Goal: Information Seeking & Learning: Understand process/instructions

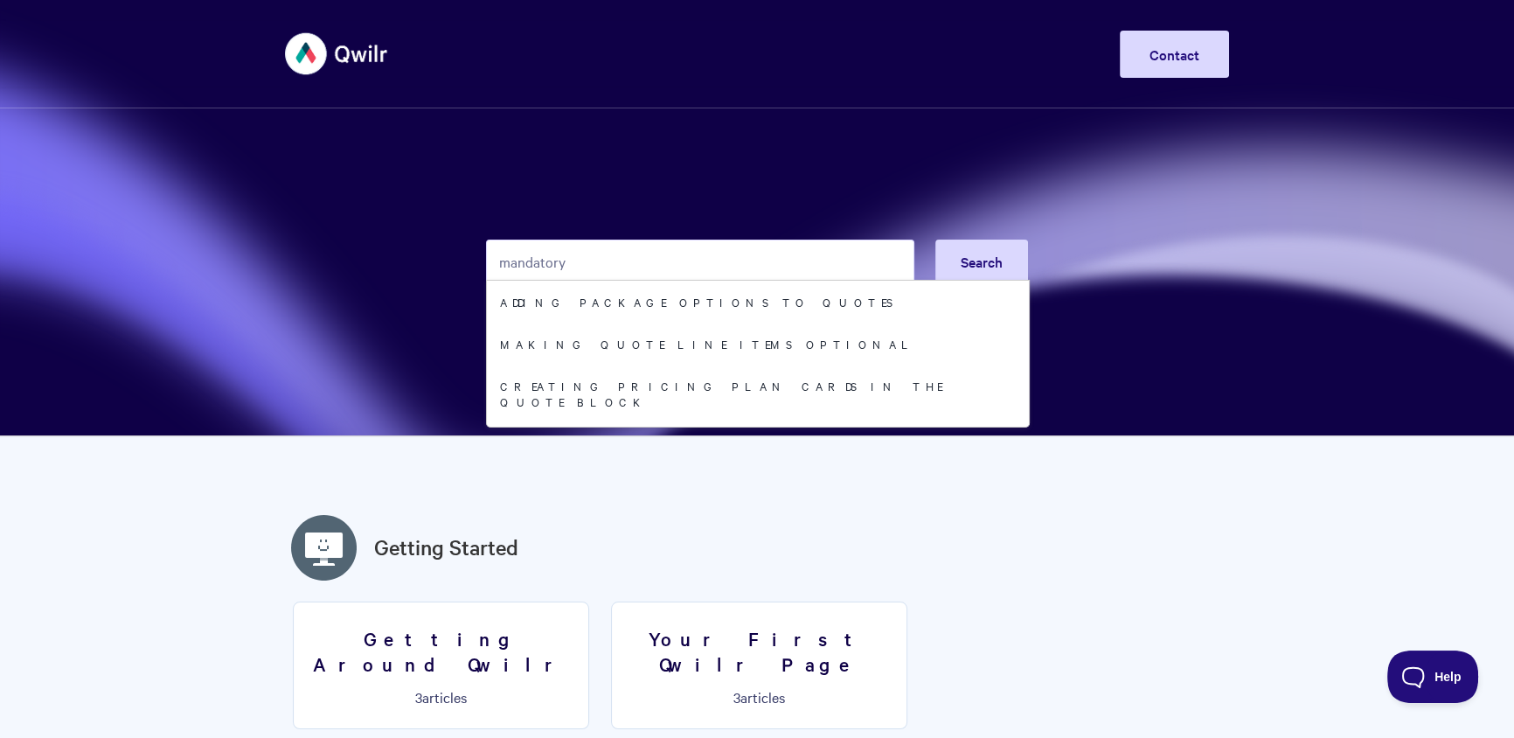
type input "mandatory"
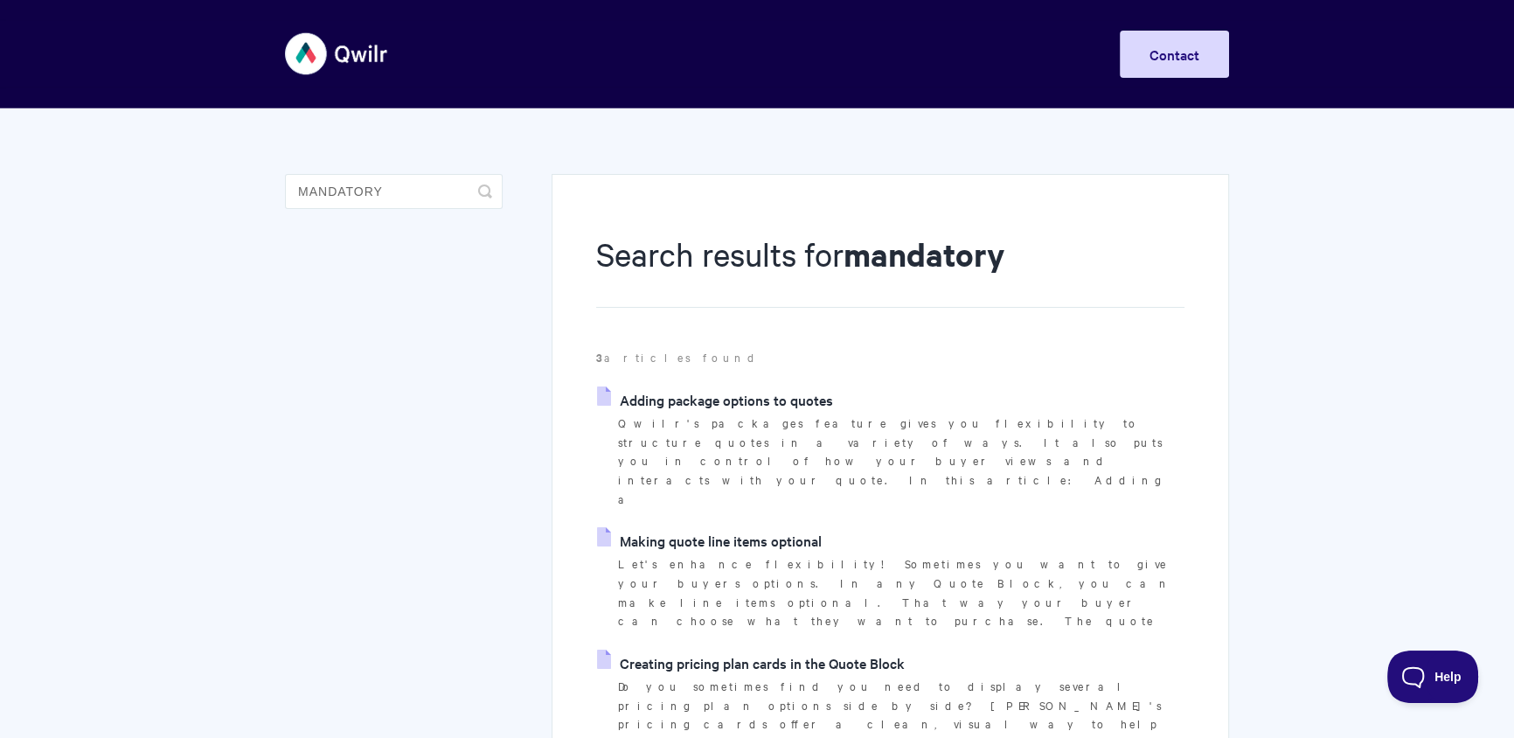
scroll to position [10, 0]
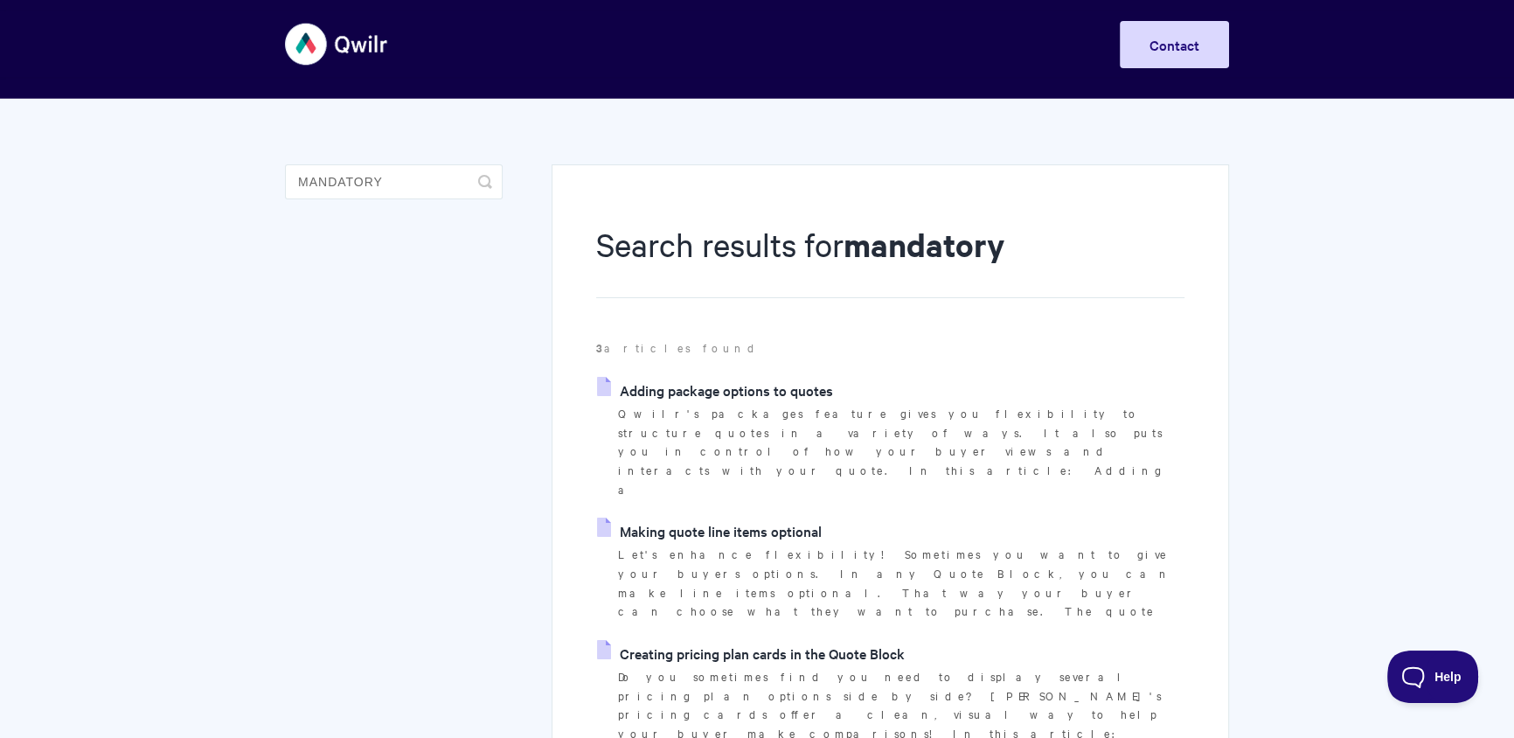
click at [782, 392] on link "Adding package options to quotes" at bounding box center [715, 390] width 236 height 26
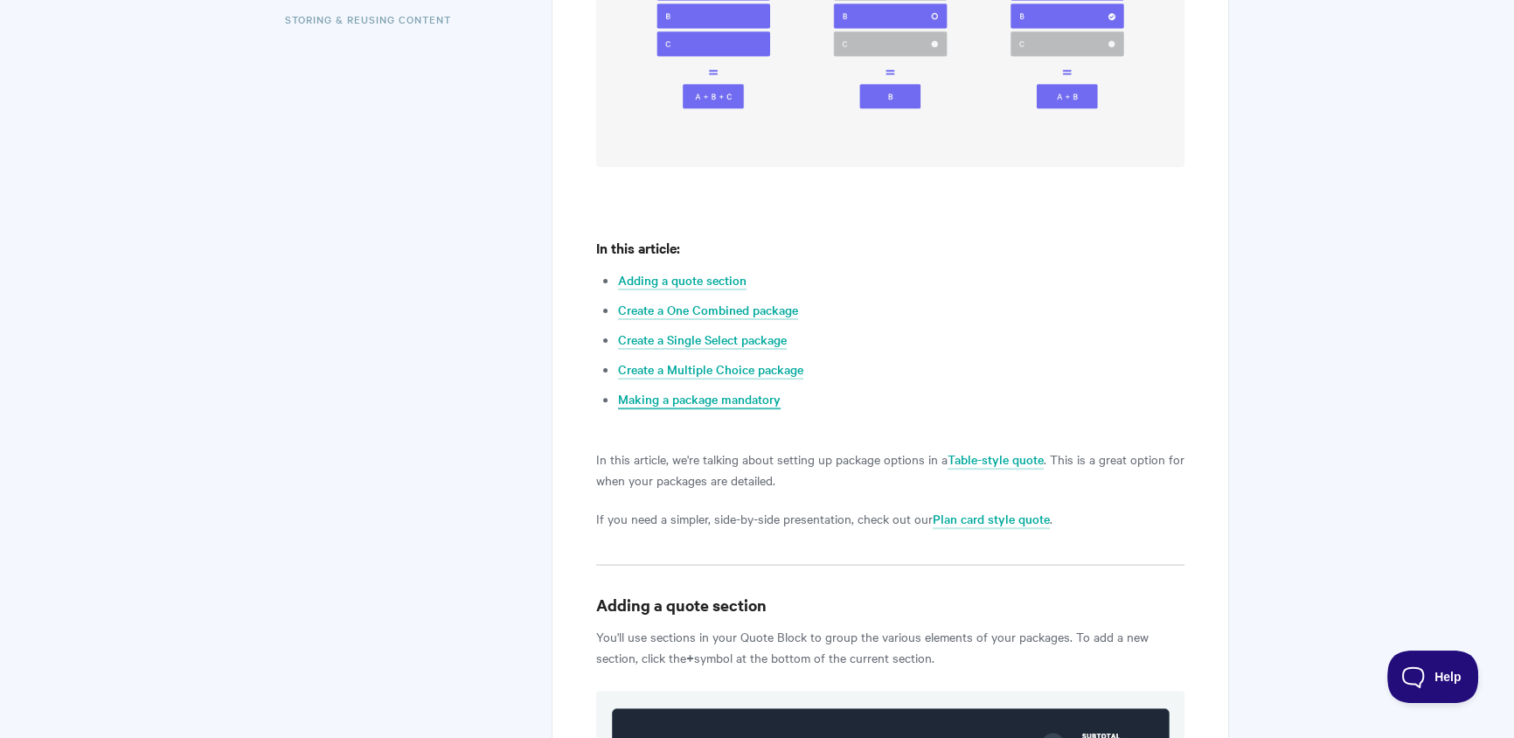
click at [745, 405] on link "Making a package mandatory" at bounding box center [699, 399] width 163 height 19
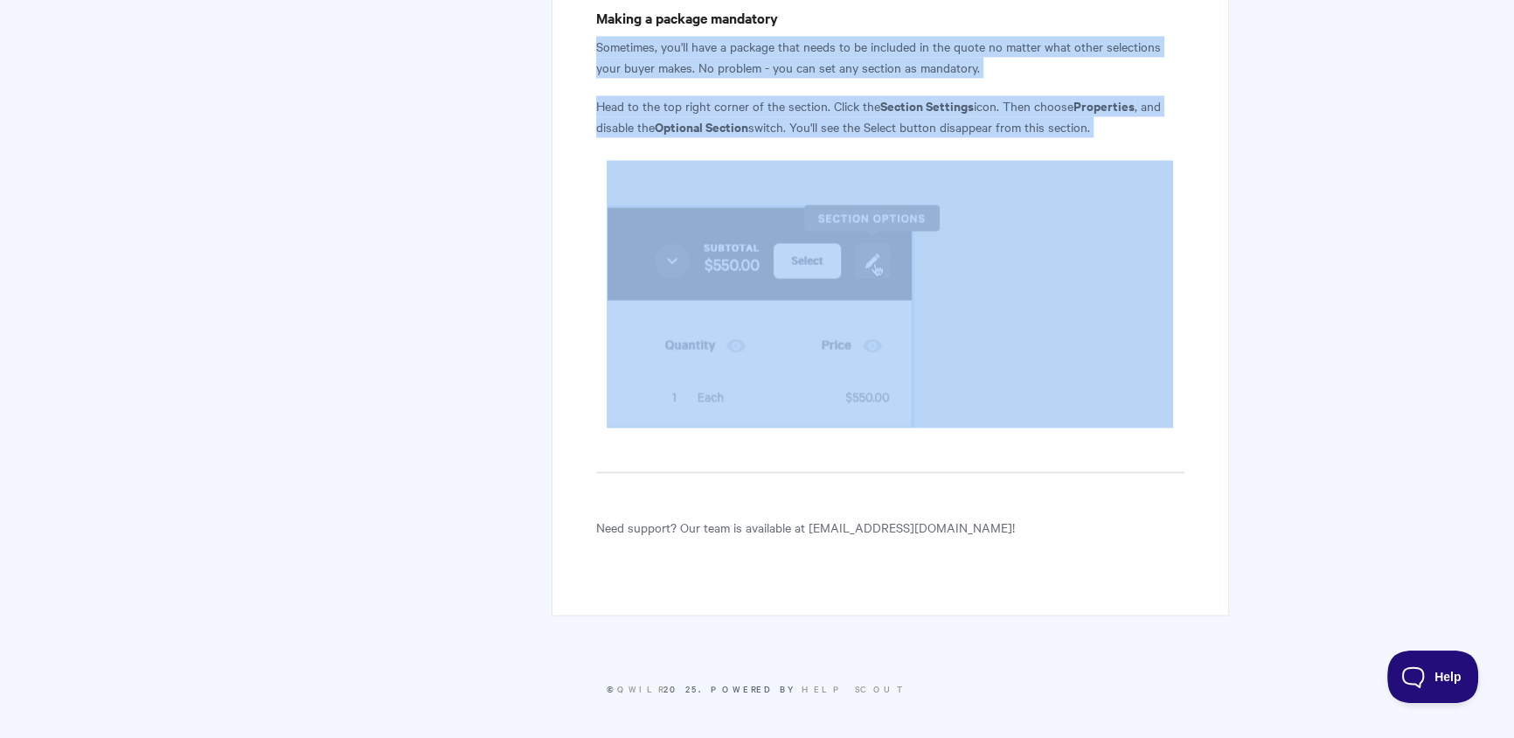
drag, startPoint x: 583, startPoint y: 41, endPoint x: 1103, endPoint y: 371, distance: 615.9
copy article "Sometimes, you'll have a package that needs to be included in the quote no matt…"
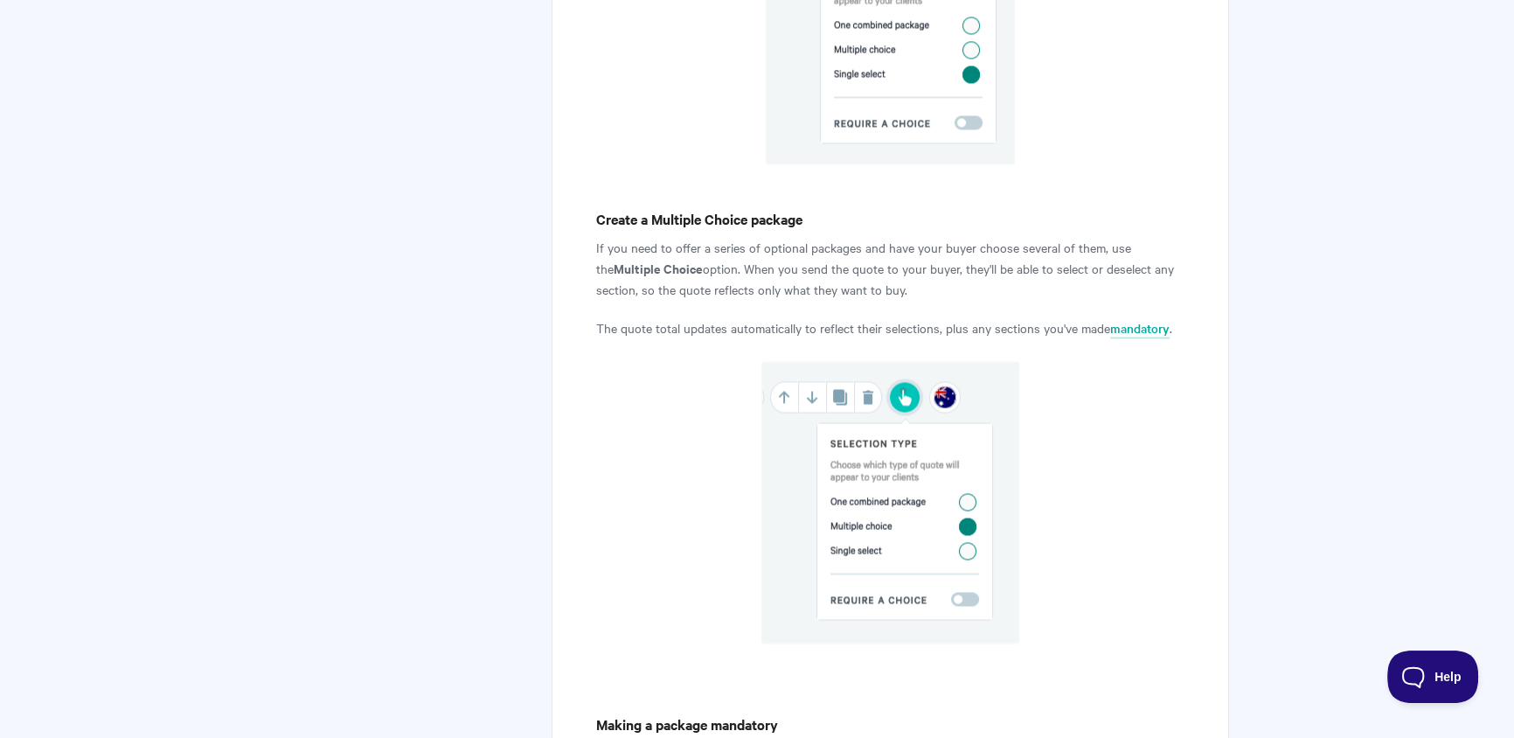
scroll to position [2020, 0]
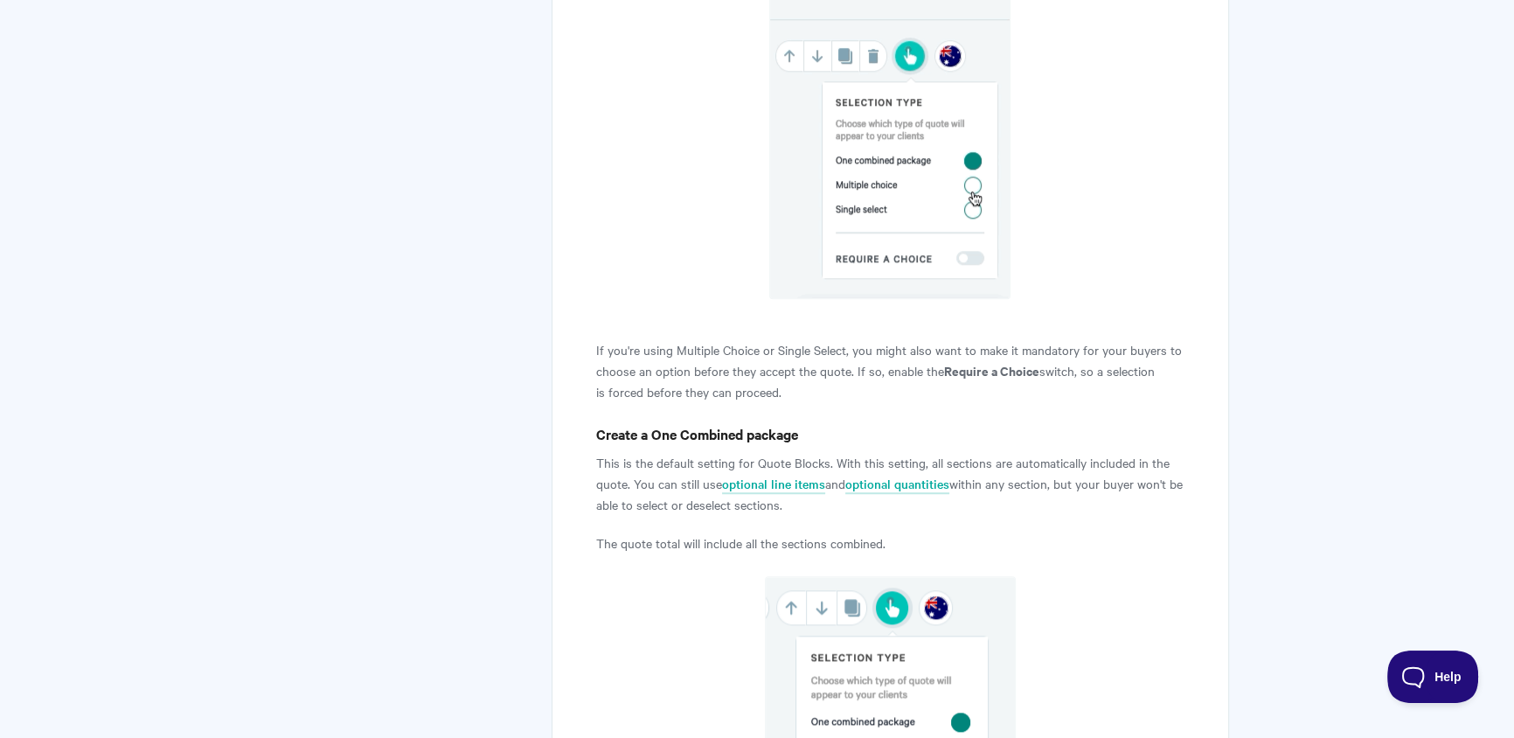
drag, startPoint x: 881, startPoint y: 372, endPoint x: 887, endPoint y: 397, distance: 26.1
click at [887, 397] on p "If you're using Multiple Choice or Single Select, you might also want to make i…" at bounding box center [890, 370] width 588 height 63
copy p "enable the Require a Choice switch, so a selection is forced before they can pr…"
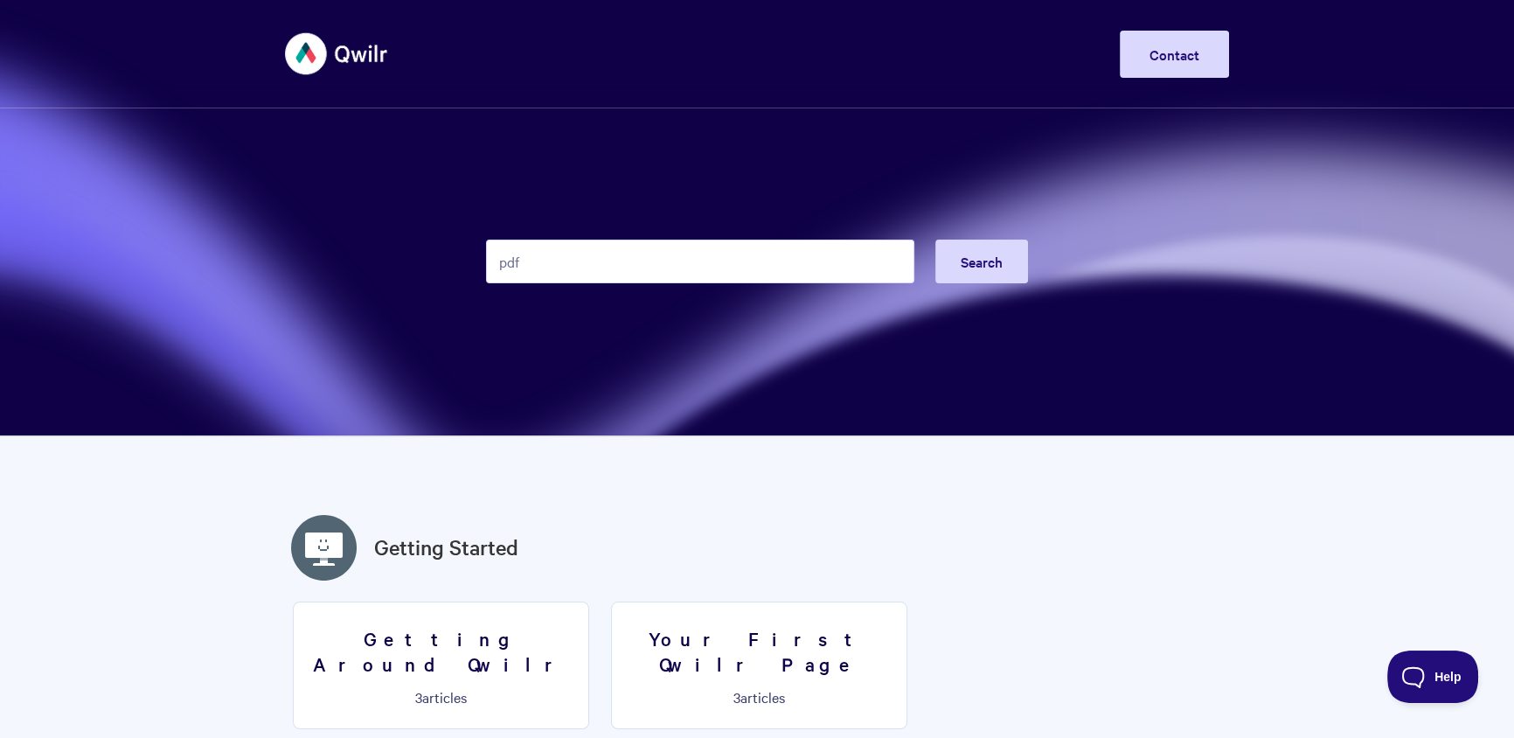
type input "pdf"
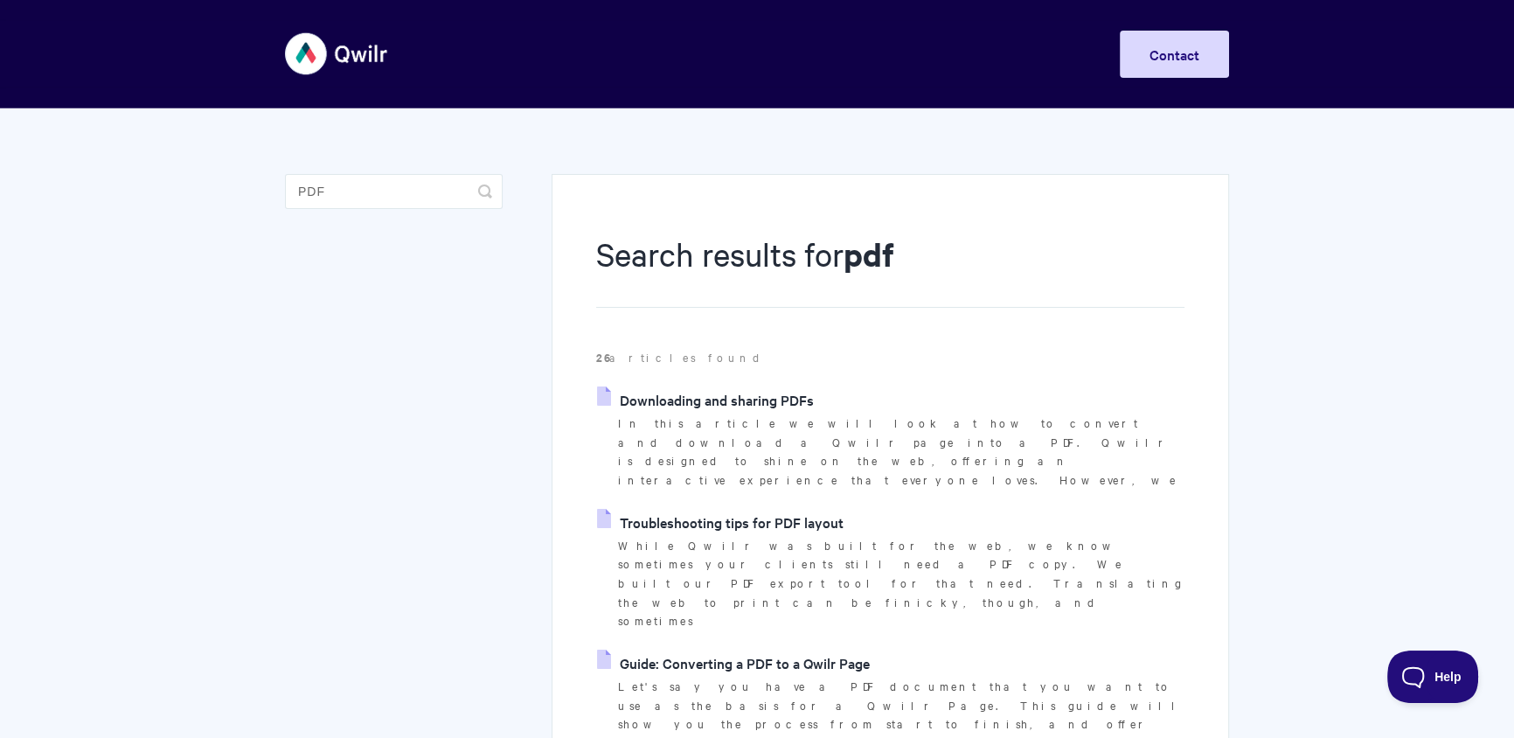
click at [773, 386] on link "Downloading and sharing PDFs" at bounding box center [705, 399] width 217 height 26
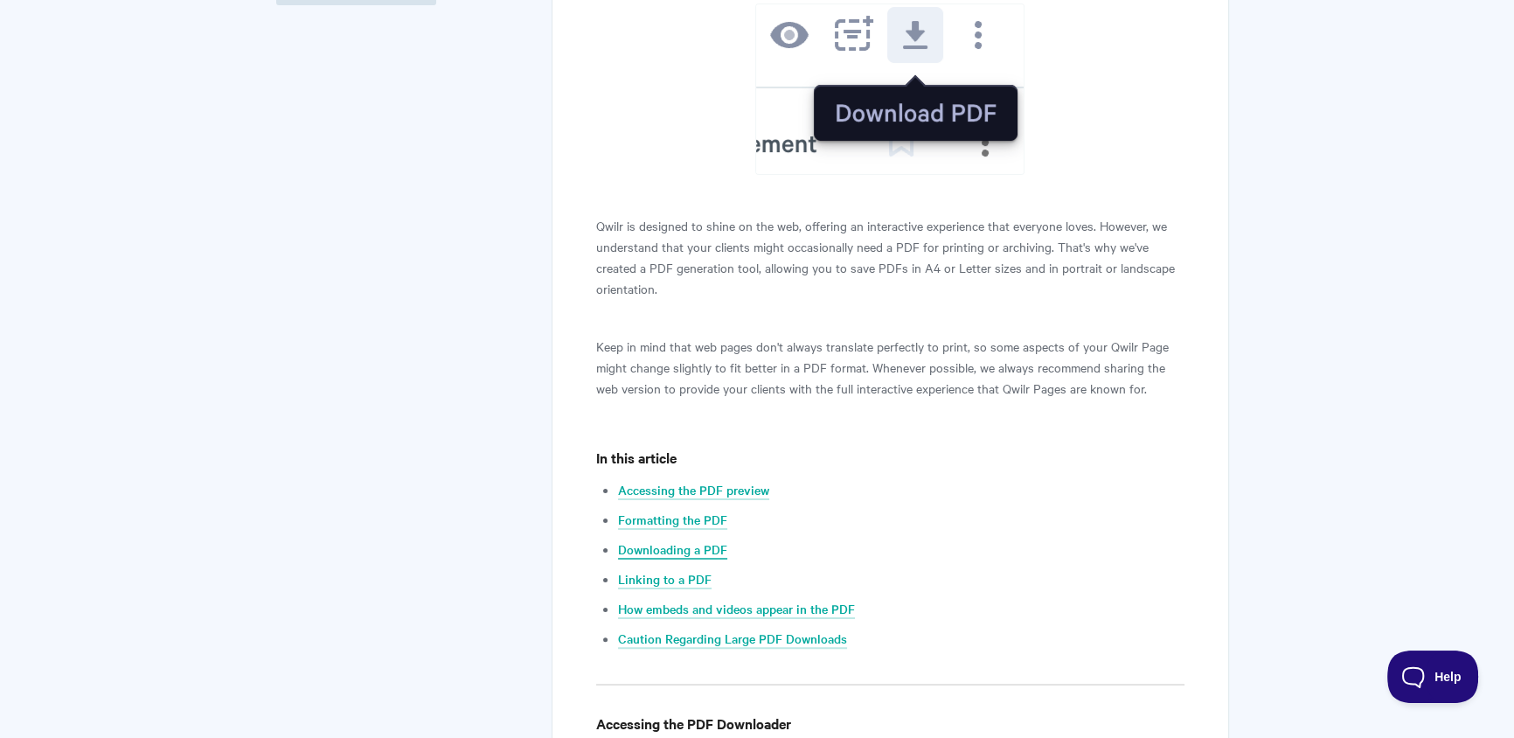
click at [704, 550] on link "Downloading a PDF" at bounding box center [672, 549] width 109 height 19
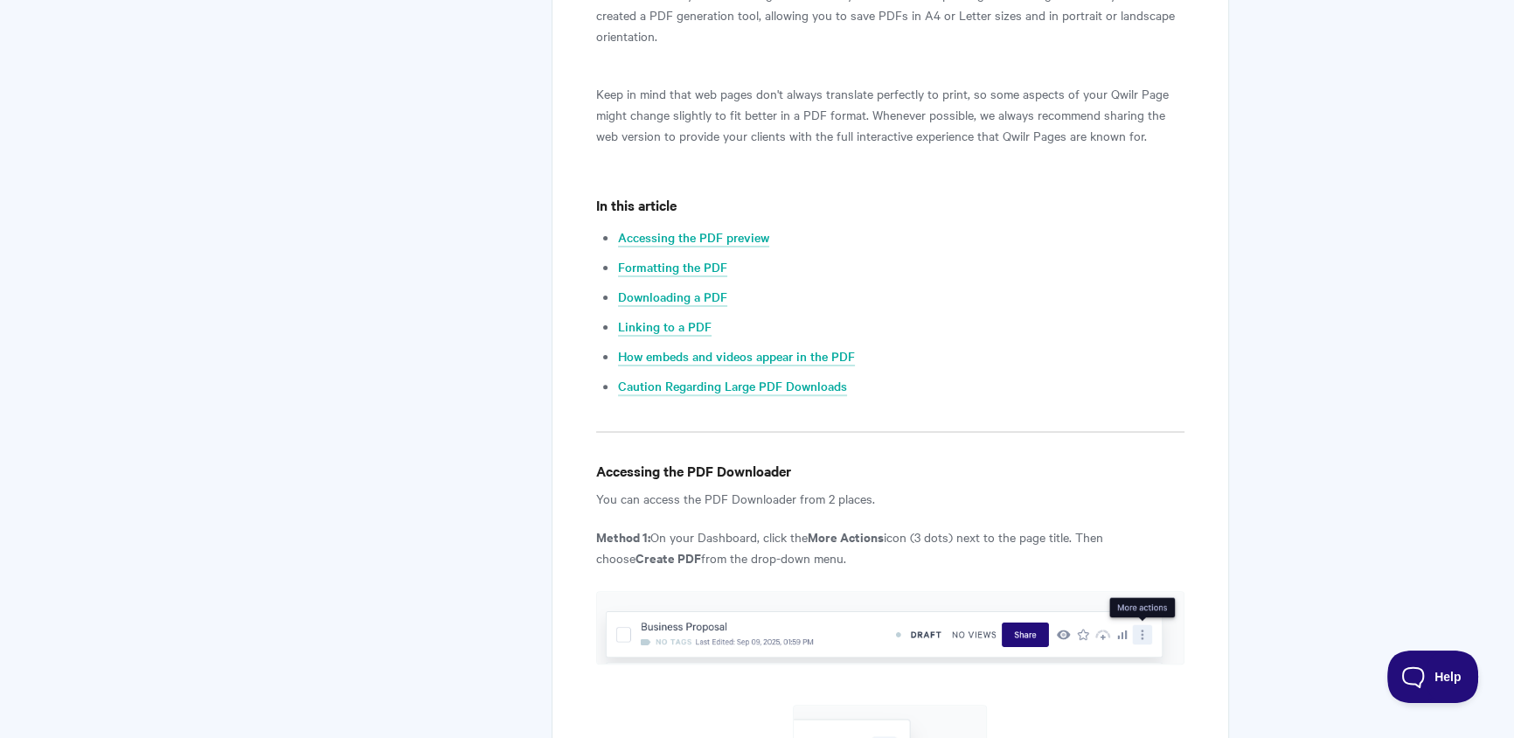
scroll to position [682, 0]
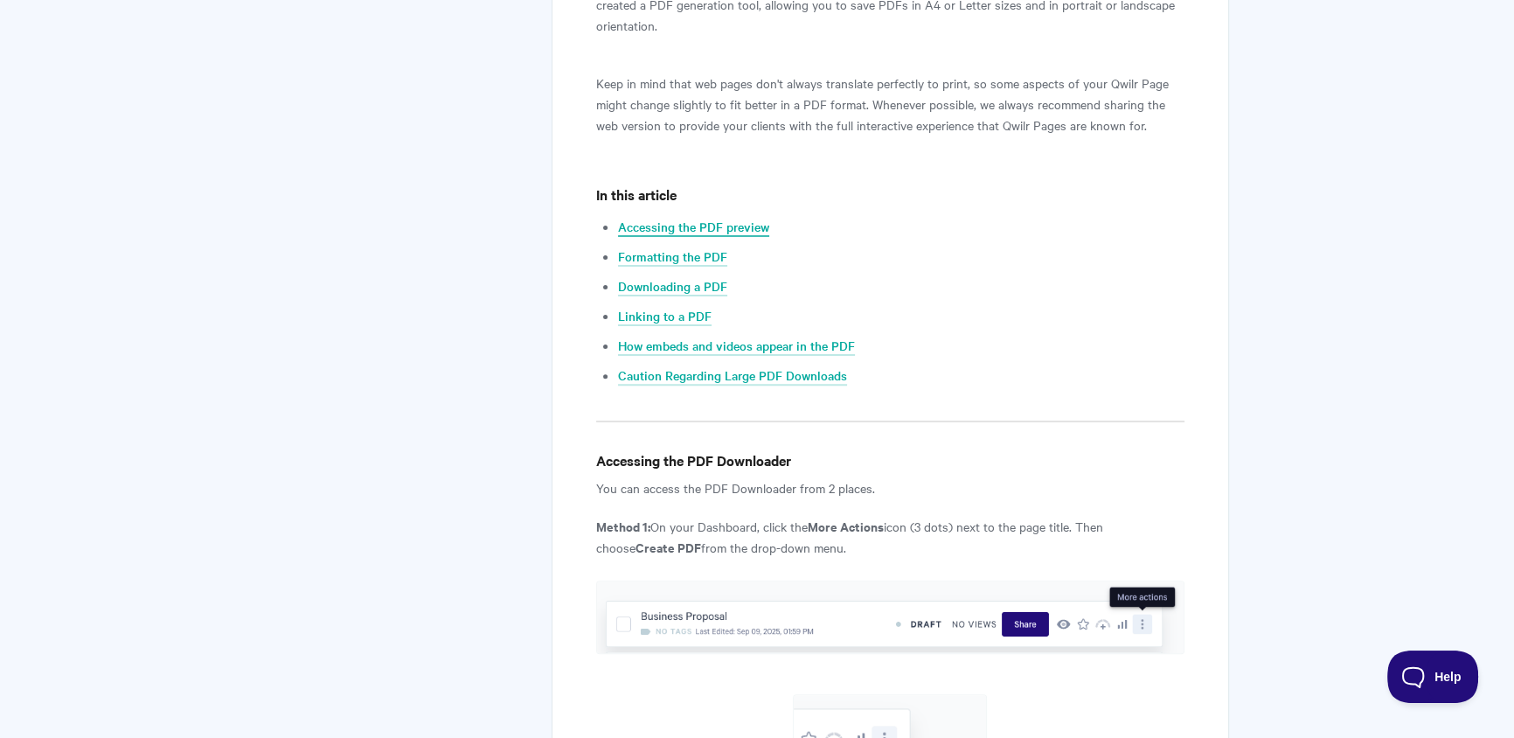
click at [745, 229] on link "Accessing the PDF preview" at bounding box center [693, 227] width 151 height 19
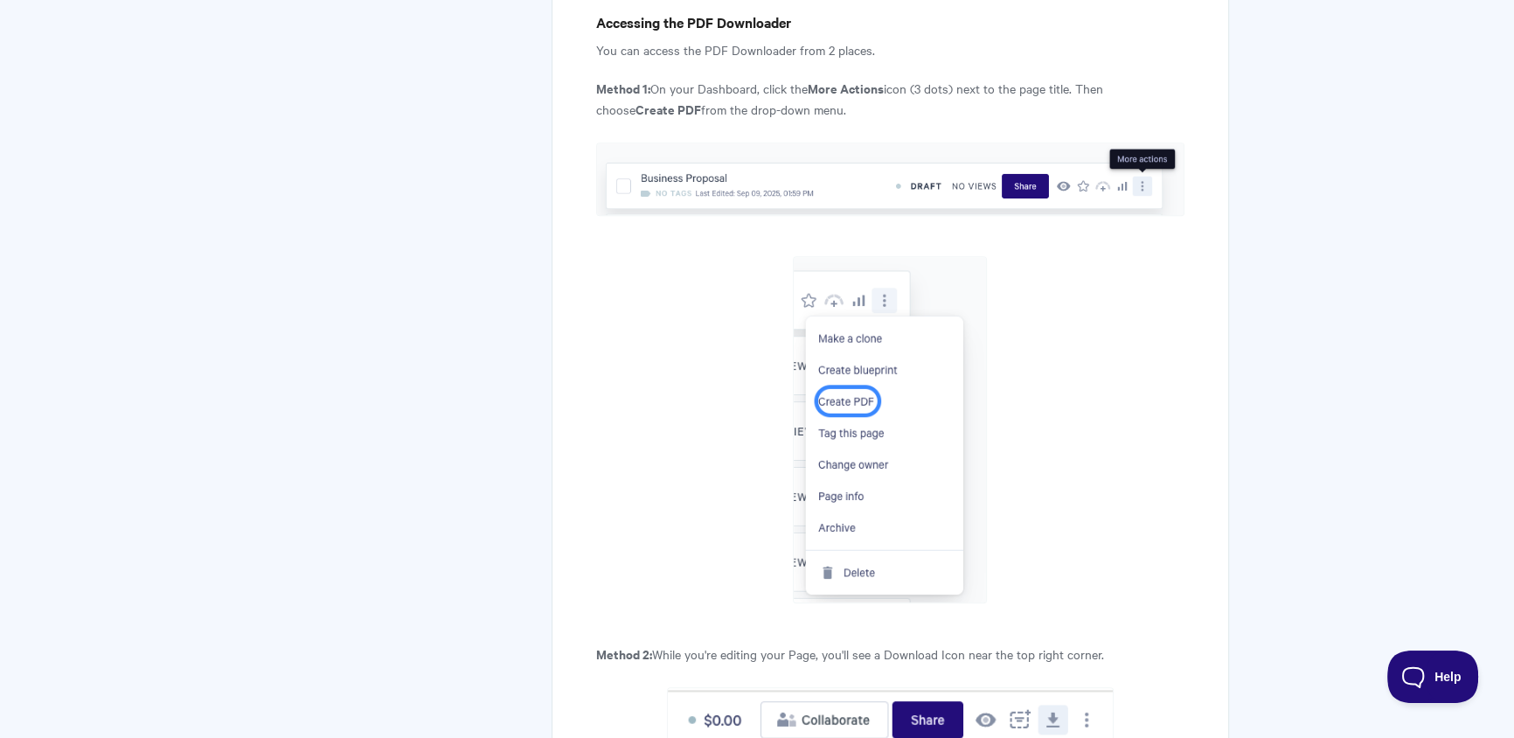
scroll to position [765, 0]
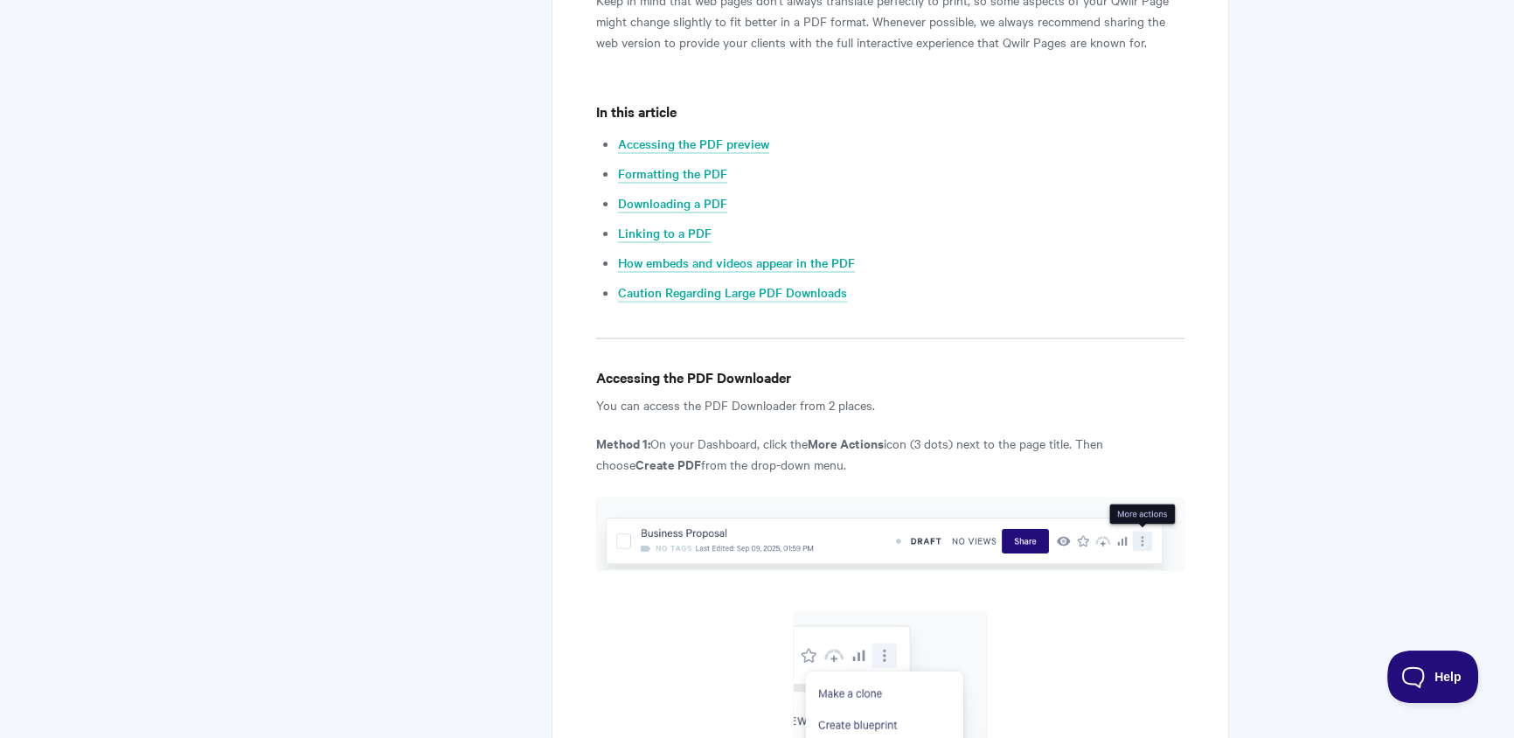
scroll to position [3537, 0]
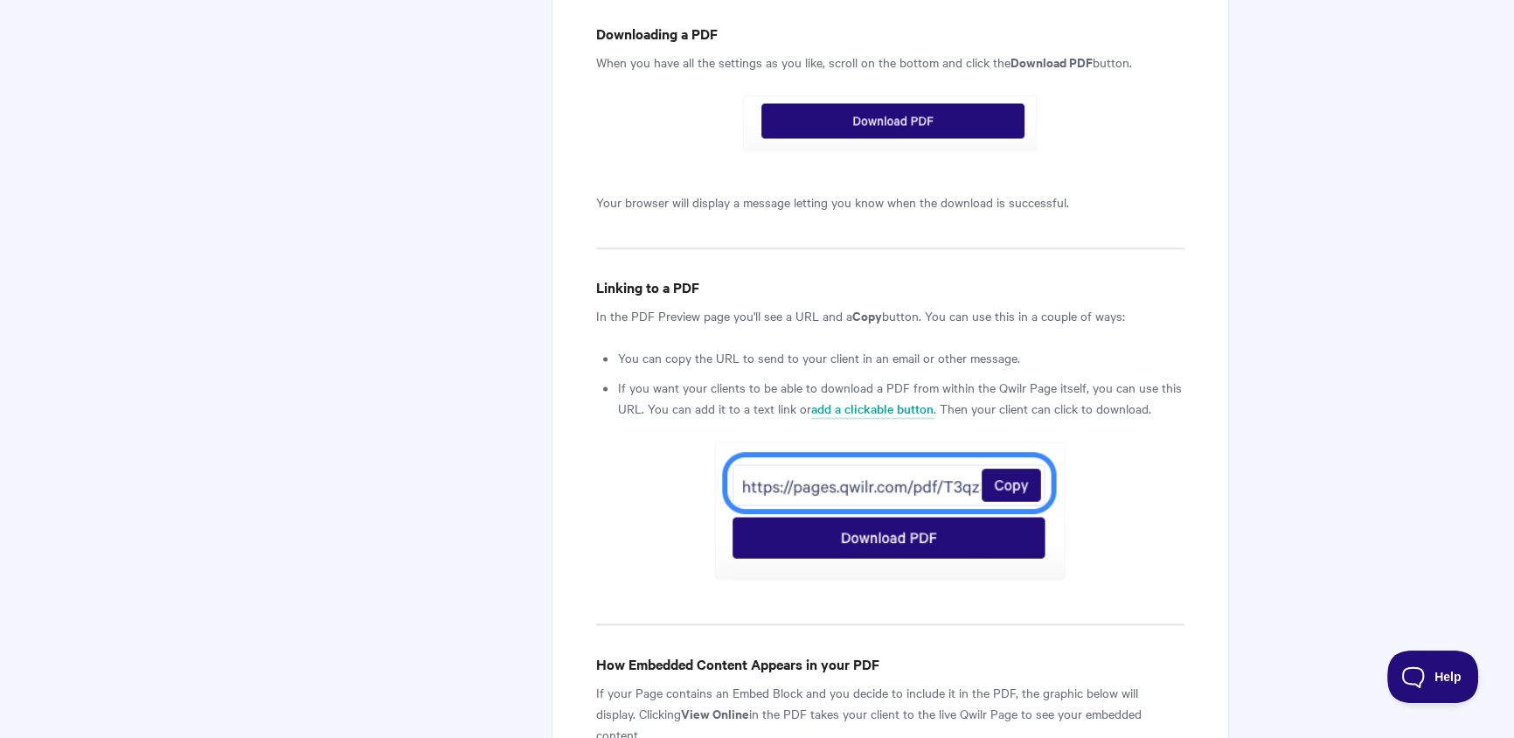
scroll to position [419, 0]
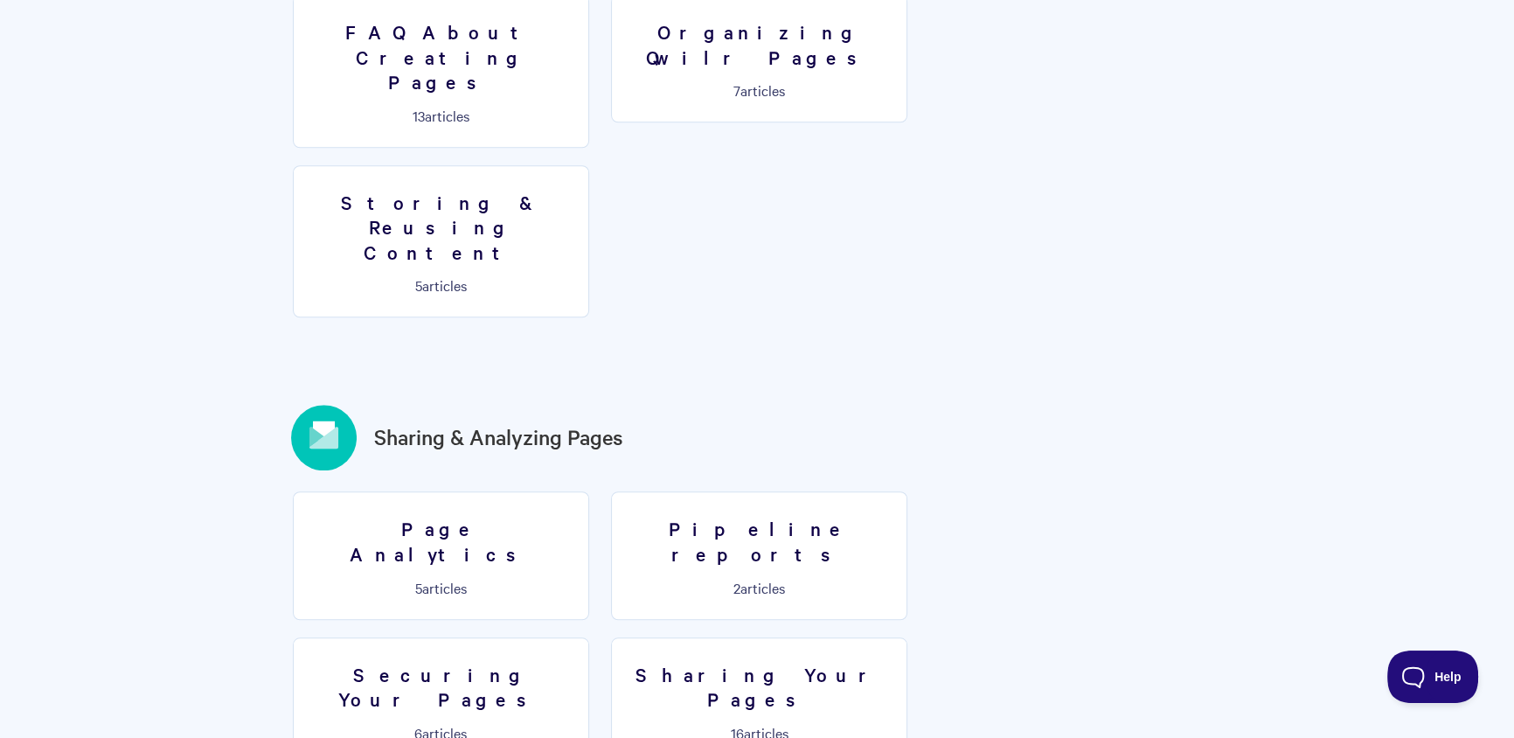
scroll to position [1754, 0]
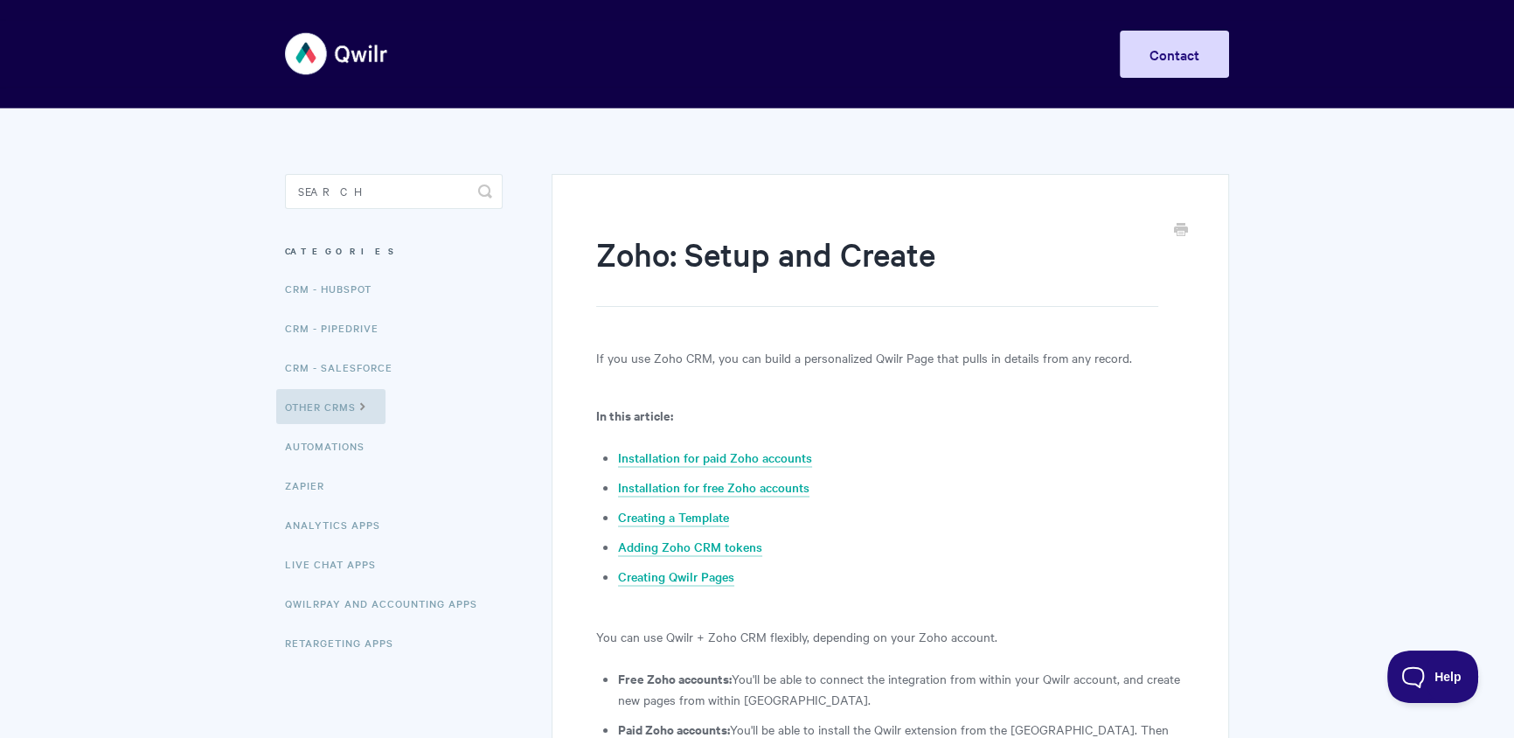
scroll to position [360, 0]
